Goal: Transaction & Acquisition: Purchase product/service

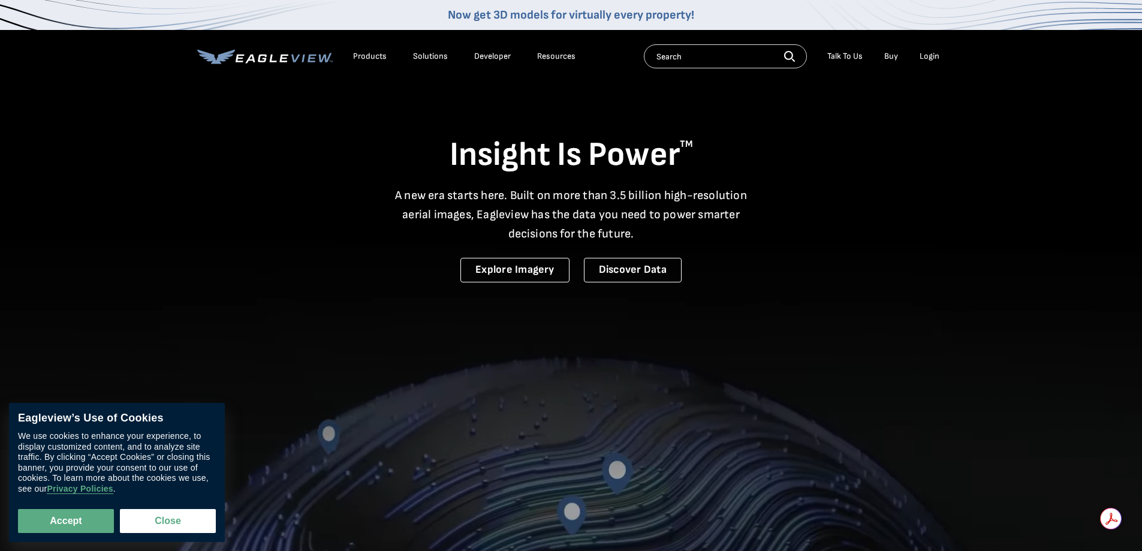
click at [927, 54] on div "Login" at bounding box center [929, 56] width 20 height 11
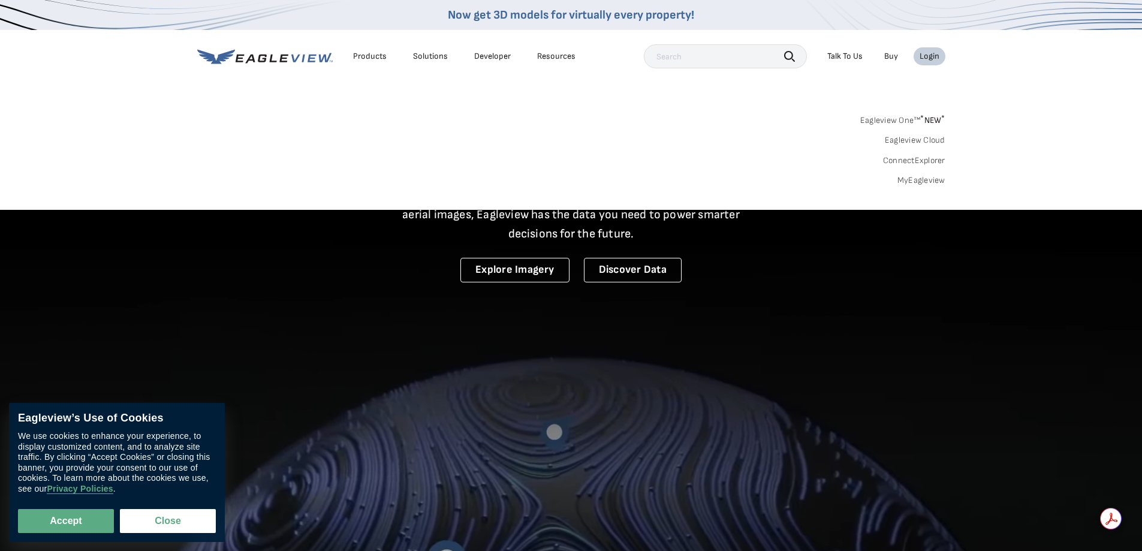
click at [917, 180] on link "MyEagleview" at bounding box center [921, 180] width 48 height 11
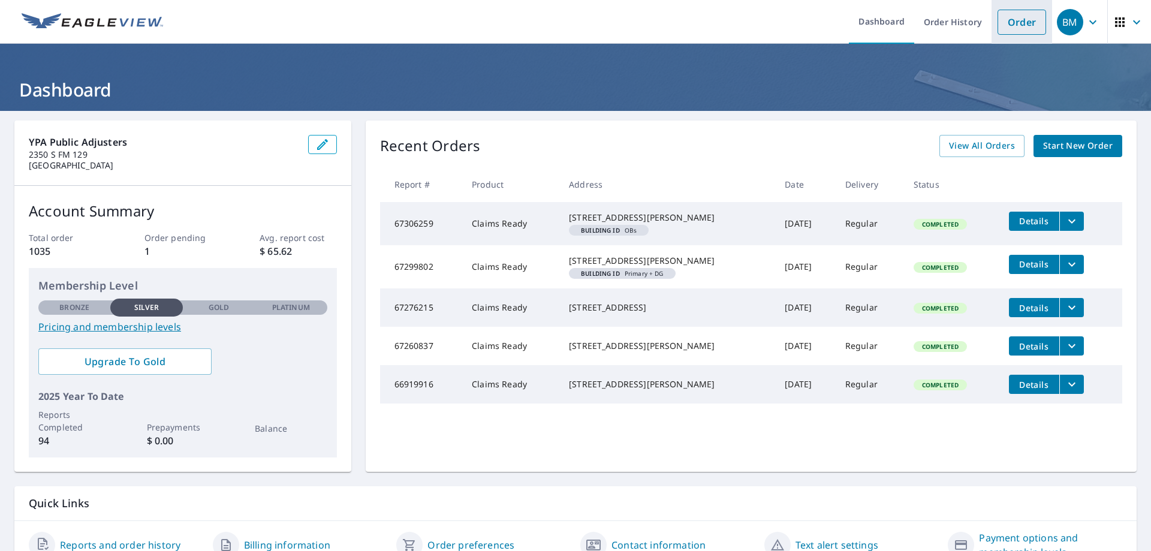
click at [1007, 25] on link "Order" at bounding box center [1021, 22] width 49 height 25
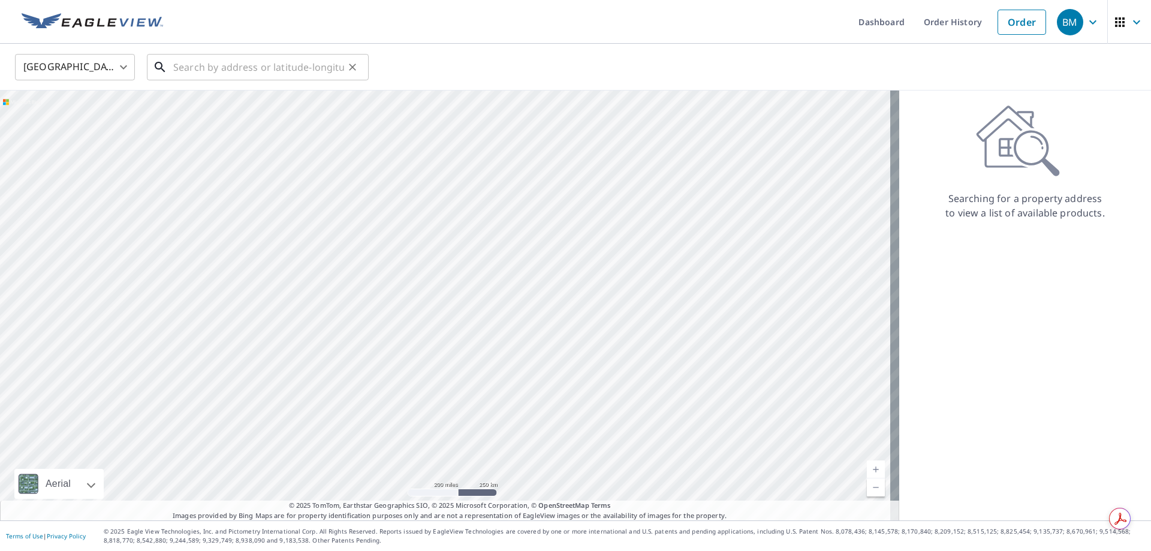
click at [200, 62] on input "text" at bounding box center [258, 67] width 171 height 34
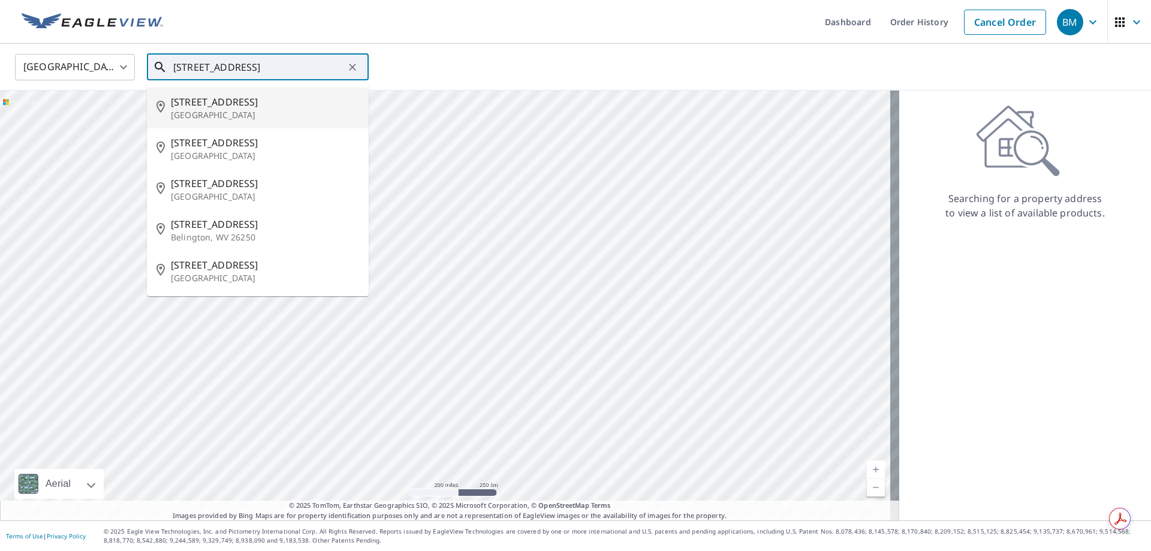
click at [206, 107] on span "2934 Meadow Park Dr" at bounding box center [265, 102] width 188 height 14
type input "2934 Meadow Park Dr Garland, TX 75040"
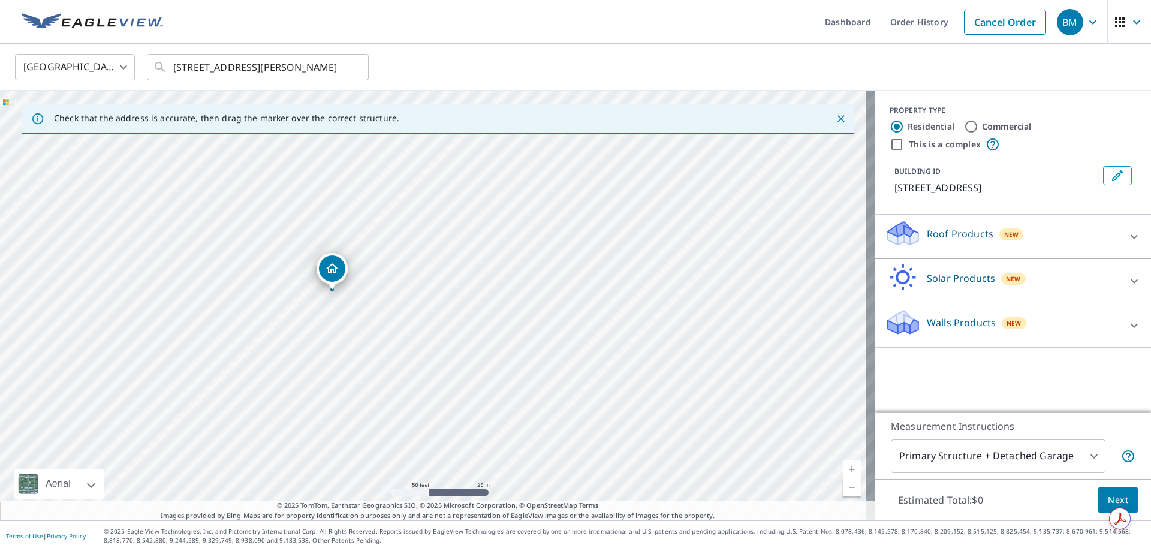
click at [1127, 233] on icon at bounding box center [1134, 237] width 14 height 14
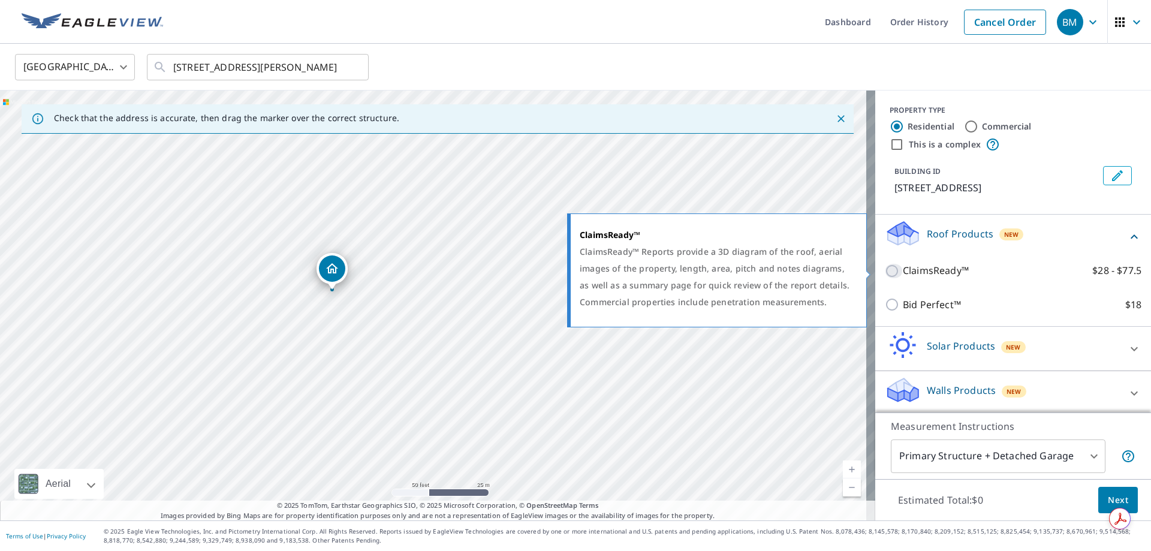
click at [885, 270] on input "ClaimsReady™ $28 - $77.5" at bounding box center [894, 271] width 18 height 14
checkbox input "true"
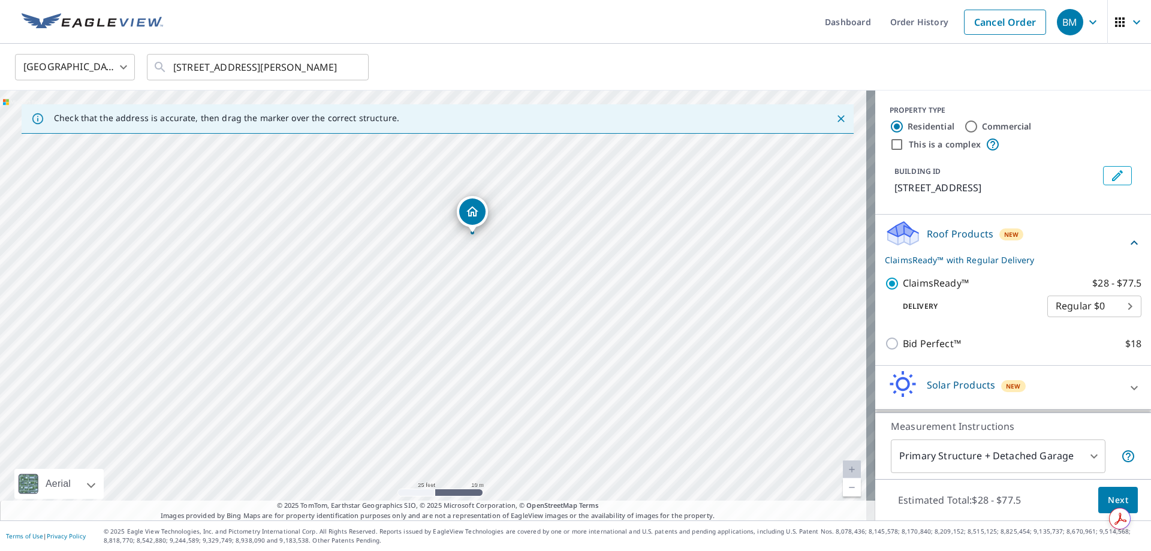
click at [982, 451] on body "BM BM Dashboard Order History Cancel Order BM United States US ​ 2934 Meadow Pa…" at bounding box center [575, 275] width 1151 height 551
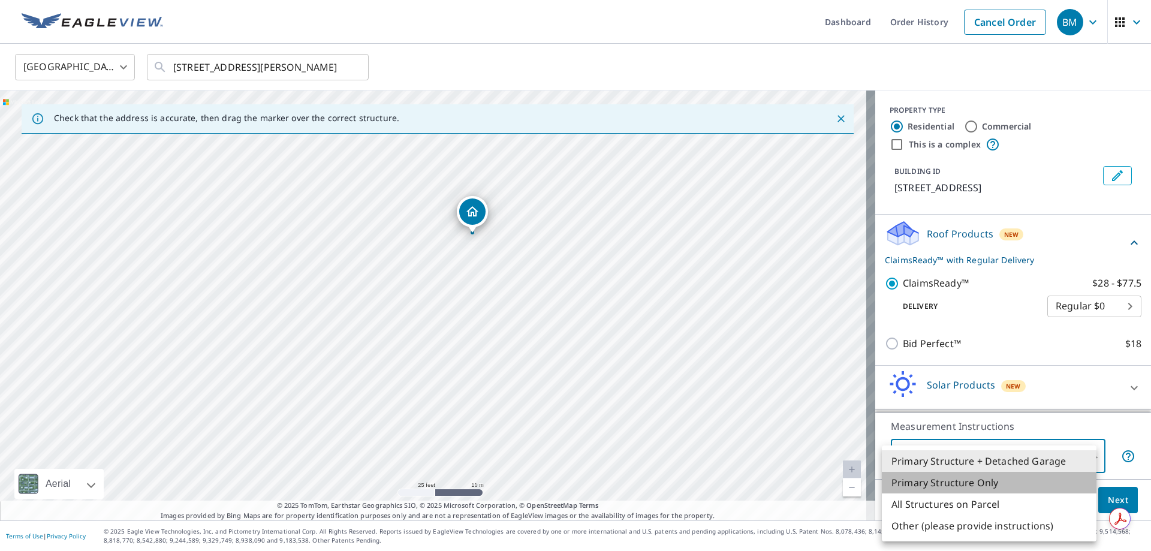
click at [961, 478] on li "Primary Structure Only" at bounding box center [989, 483] width 215 height 22
type input "2"
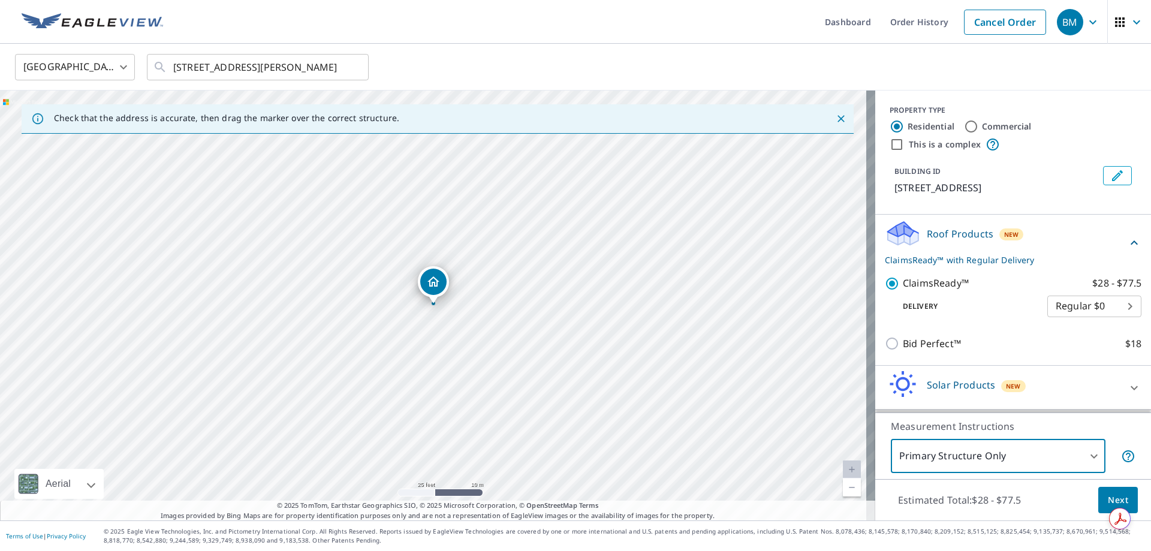
click at [1108, 497] on span "Next" at bounding box center [1118, 500] width 20 height 15
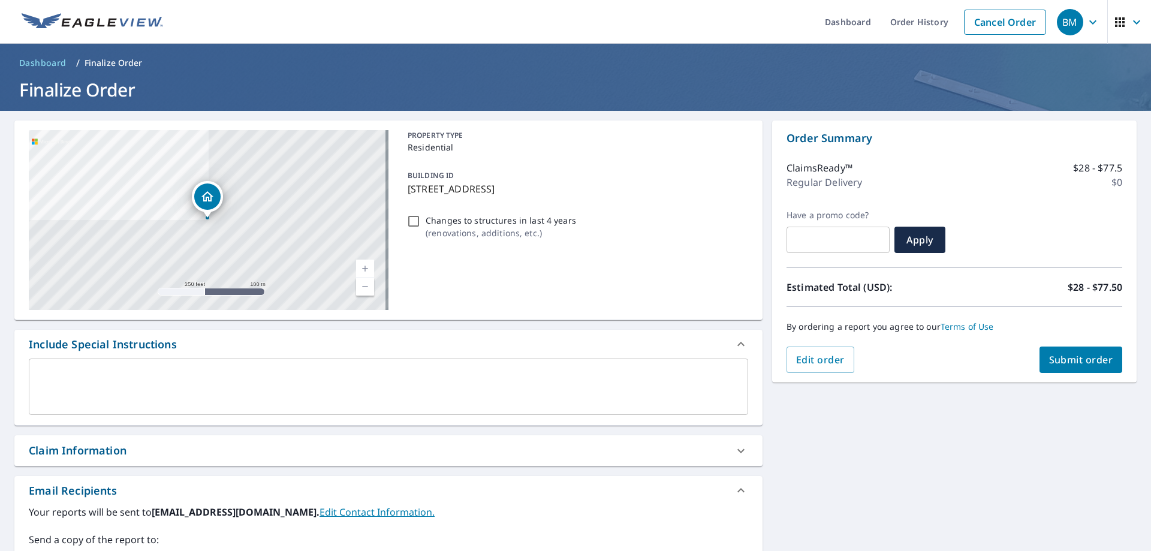
click at [1070, 357] on span "Submit order" at bounding box center [1081, 359] width 64 height 13
